Goal: Transaction & Acquisition: Obtain resource

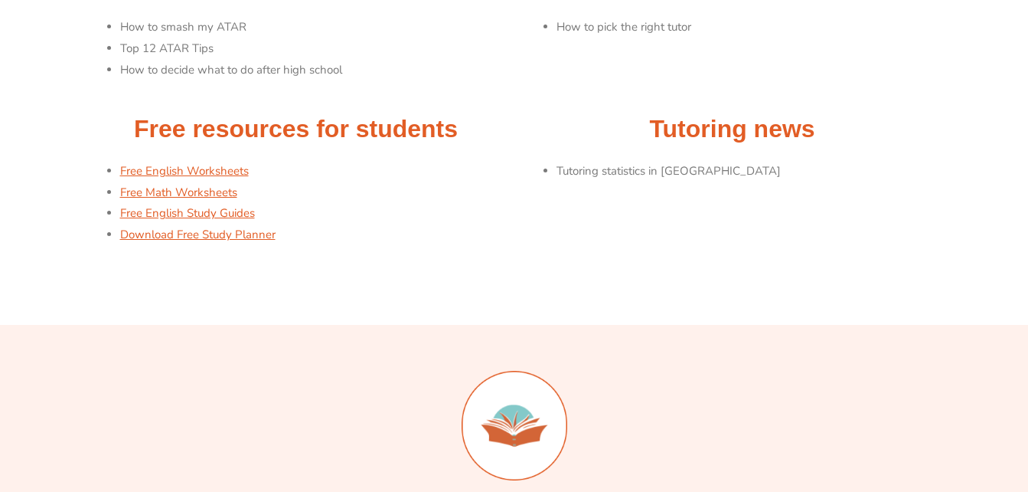
scroll to position [242, 0]
click at [155, 168] on link "Free English Worksheets" at bounding box center [184, 169] width 129 height 15
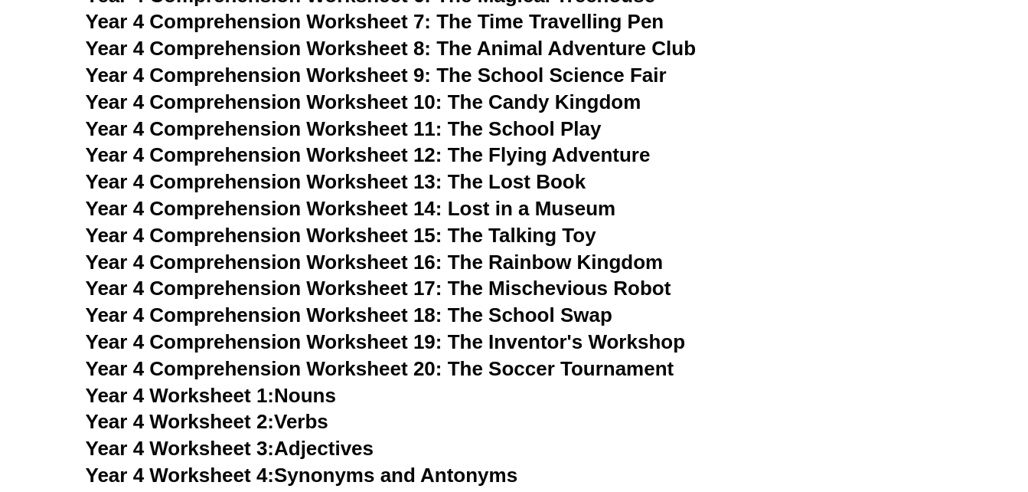
scroll to position [6404, 0]
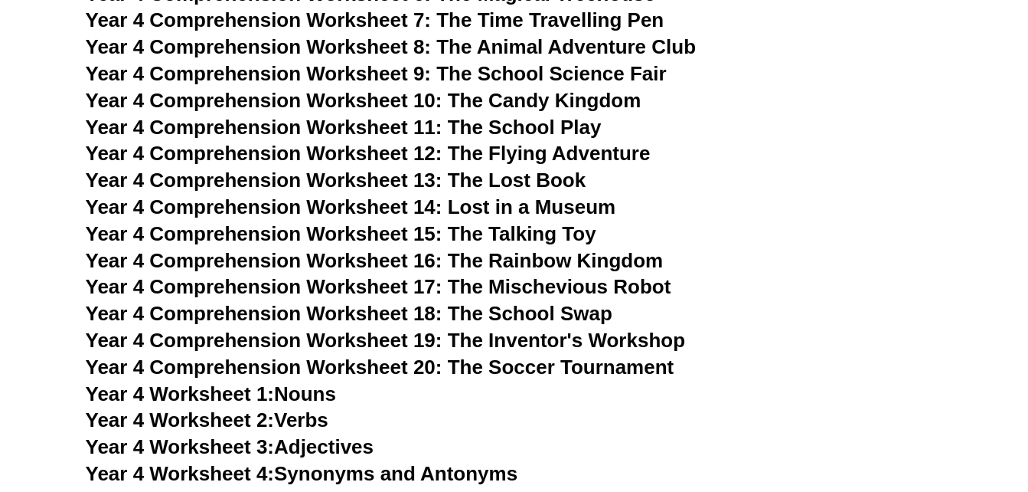
click at [539, 337] on span "Year 4 Comprehension Worksheet 19: The Inventor's Workshop" at bounding box center [386, 339] width 600 height 23
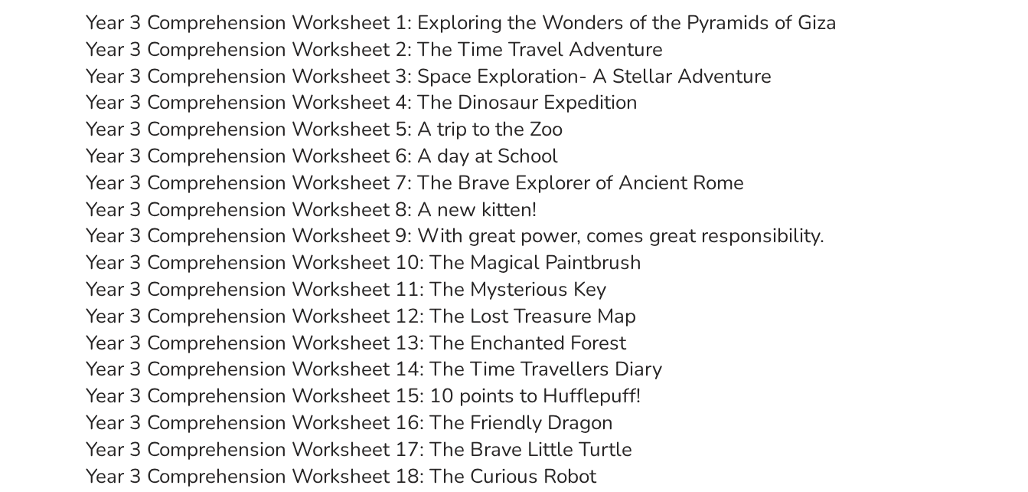
scroll to position [5113, 0]
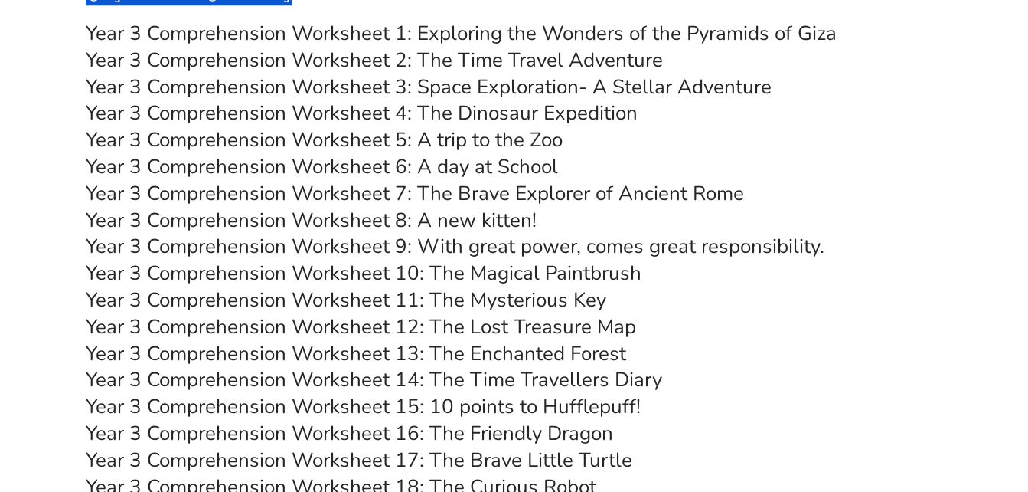
click at [474, 87] on link "Year 3 Comprehension Worksheet 3: Space Exploration- A Stellar Adventure" at bounding box center [429, 87] width 686 height 27
